Goal: Information Seeking & Learning: Learn about a topic

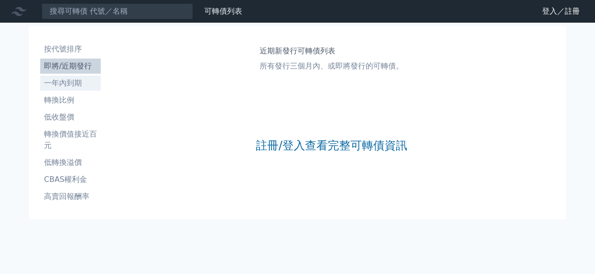
click at [58, 86] on li "一年內到期" at bounding box center [70, 83] width 61 height 11
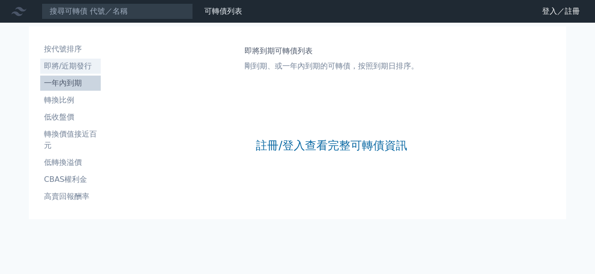
click at [74, 63] on li "即將/近期發行" at bounding box center [70, 66] width 61 height 11
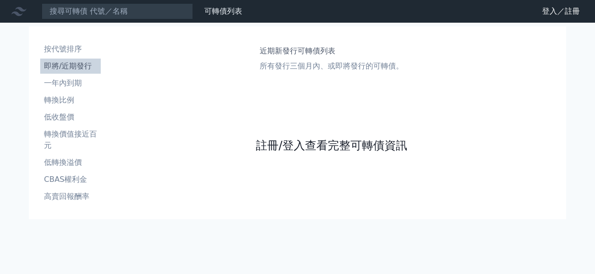
click at [344, 148] on link "註冊/登入查看完整可轉債資訊" at bounding box center [331, 145] width 151 height 15
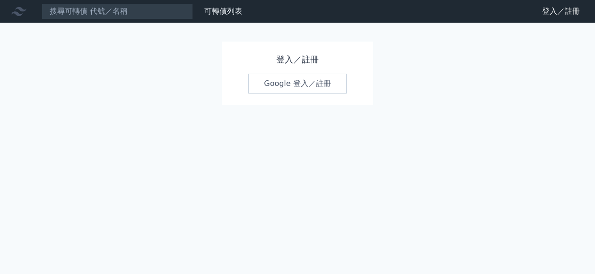
click at [270, 79] on link "Google 登入／註冊" at bounding box center [297, 84] width 98 height 20
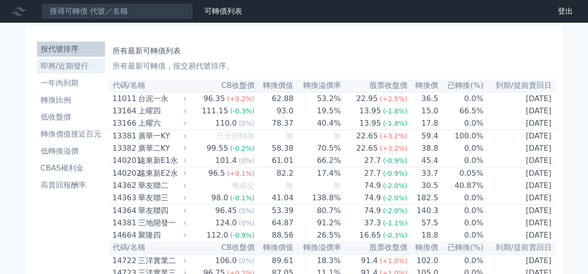
click at [75, 62] on li "即將/近期發行" at bounding box center [71, 66] width 68 height 11
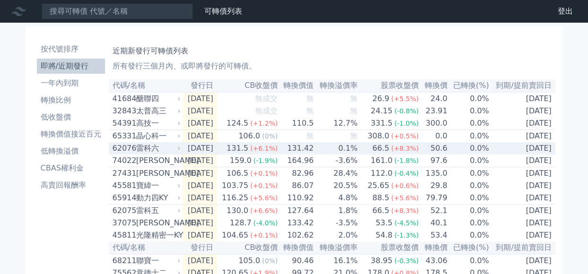
click at [177, 151] on icon at bounding box center [179, 149] width 6 height 6
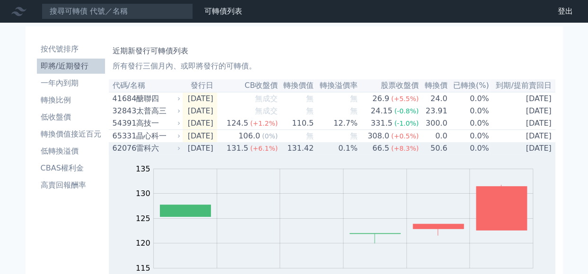
click at [177, 150] on icon at bounding box center [179, 149] width 6 height 6
